Goal: Task Accomplishment & Management: Manage account settings

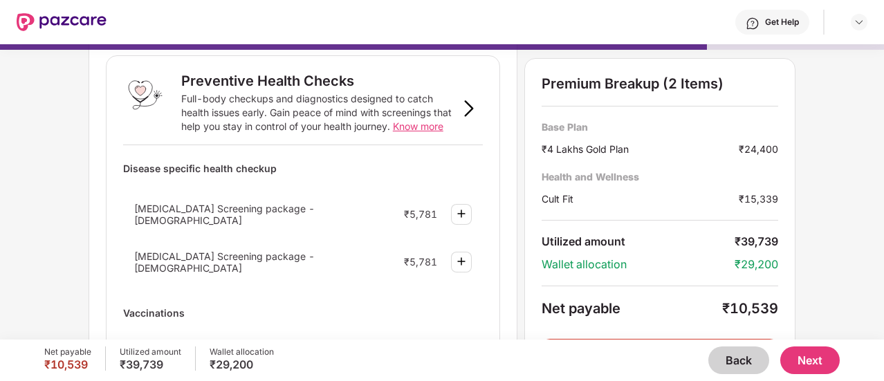
scroll to position [63, 0]
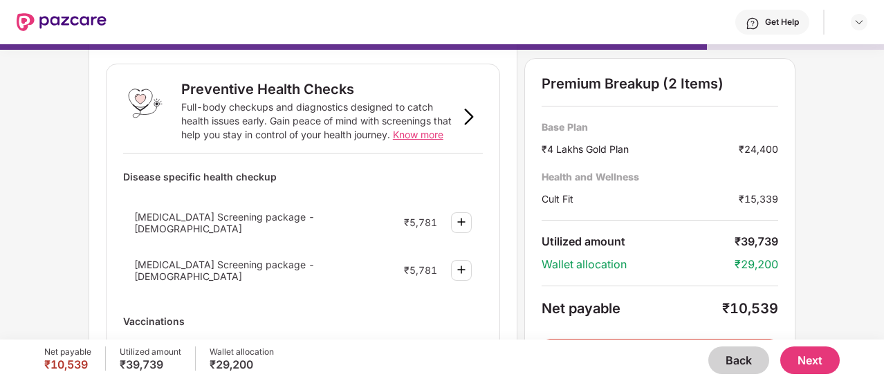
click at [457, 263] on img at bounding box center [461, 270] width 17 height 17
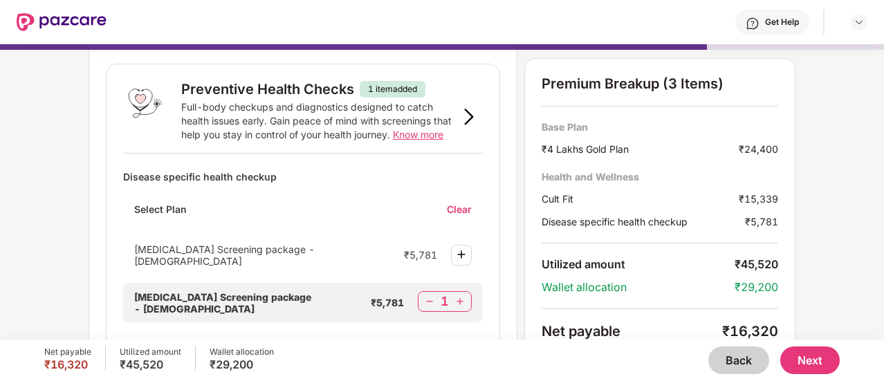
click at [430, 295] on img at bounding box center [430, 302] width 14 height 14
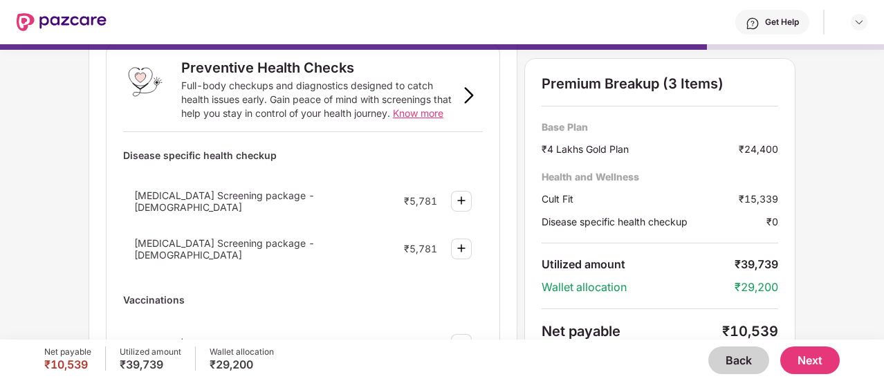
scroll to position [0, 0]
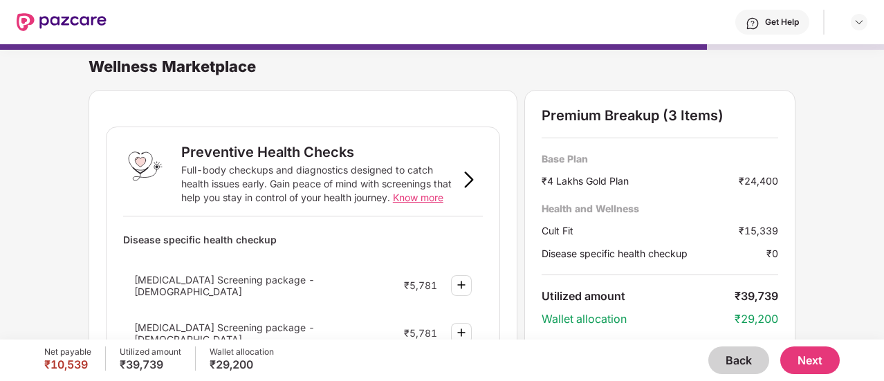
click at [465, 183] on img at bounding box center [469, 180] width 17 height 17
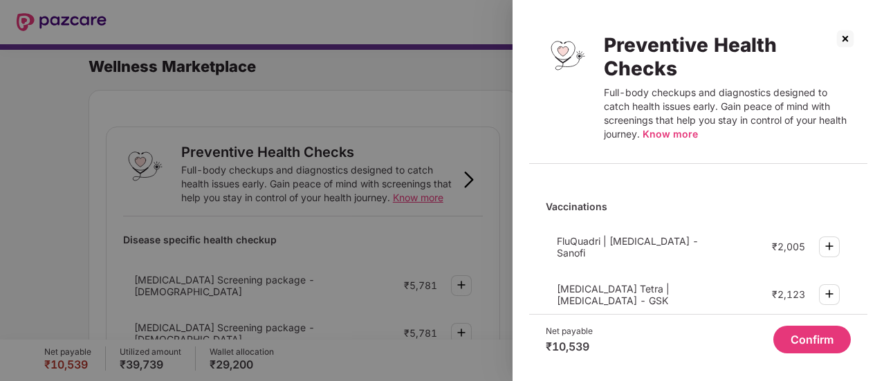
scroll to position [454, 0]
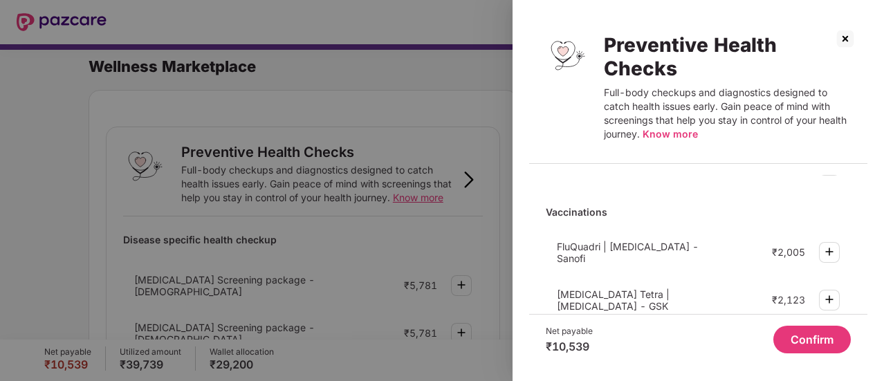
click at [845, 42] on img at bounding box center [845, 39] width 22 height 22
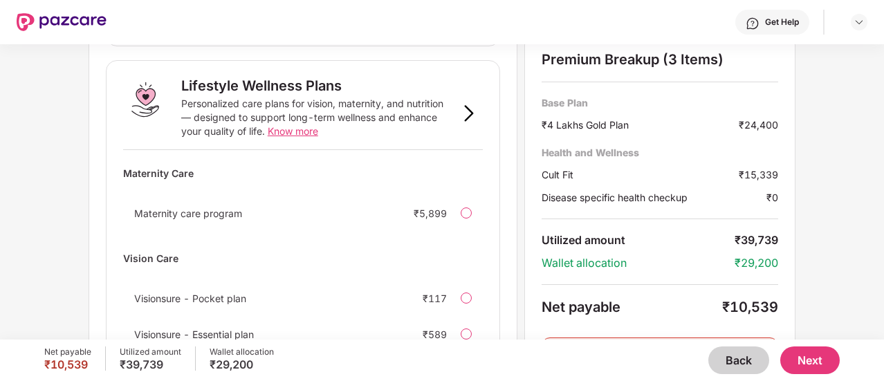
scroll to position [1072, 0]
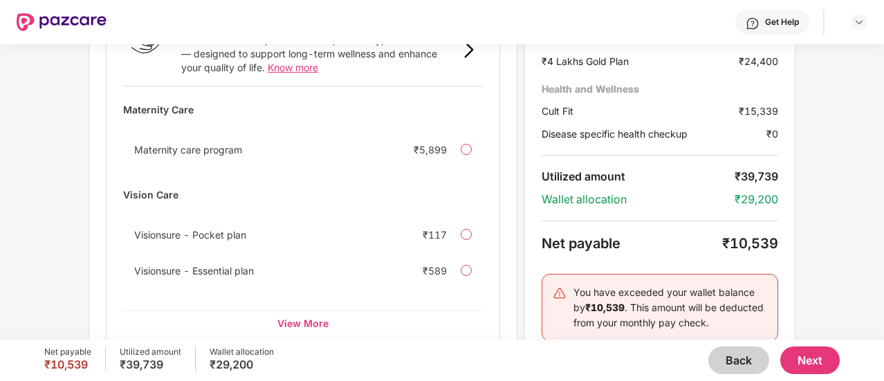
click at [807, 356] on button "Next" at bounding box center [809, 361] width 59 height 28
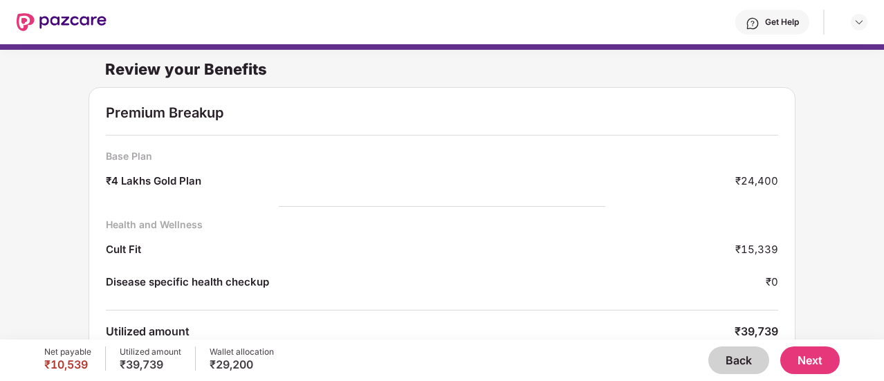
scroll to position [145, 0]
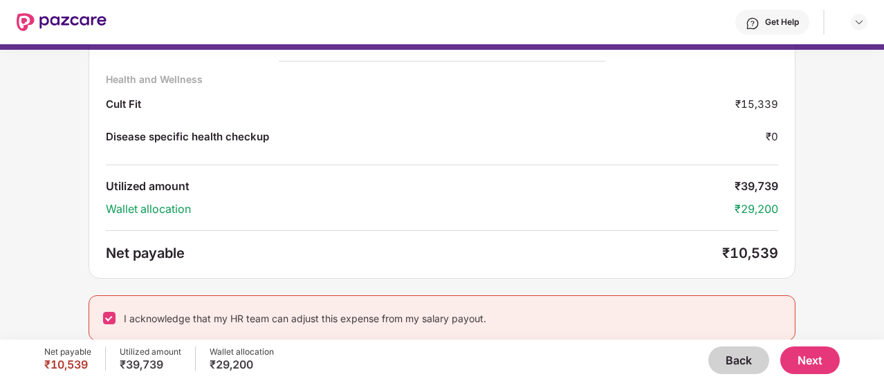
click at [813, 367] on button "Next" at bounding box center [809, 361] width 59 height 28
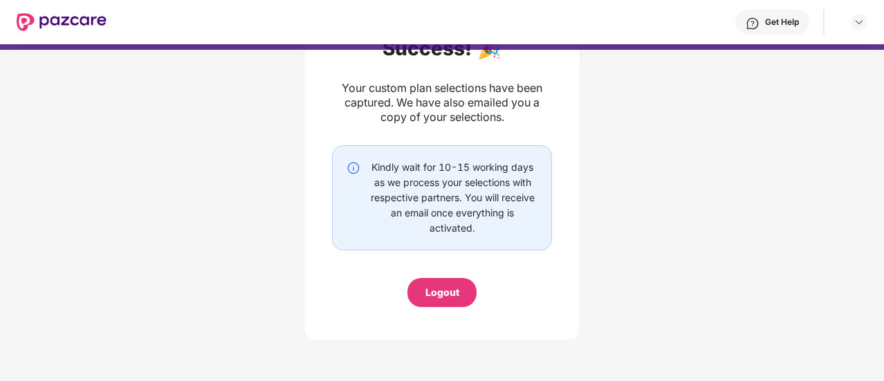
scroll to position [116, 0]
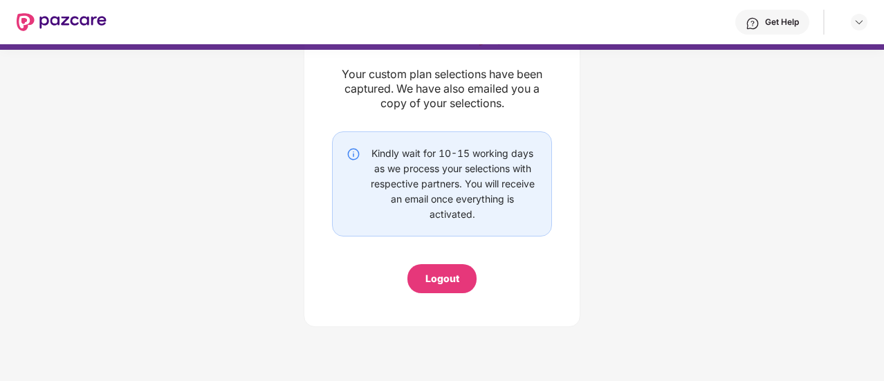
click at [437, 273] on div "Logout" at bounding box center [442, 278] width 34 height 15
